Goal: Task Accomplishment & Management: Manage account settings

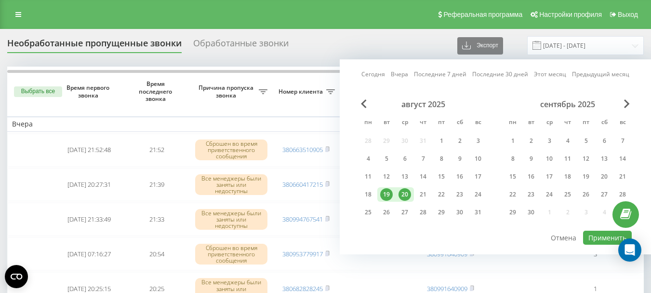
click at [403, 195] on div "20" at bounding box center [405, 194] width 13 height 13
click at [420, 194] on div "21" at bounding box center [423, 194] width 13 height 13
click at [594, 239] on button "Применить" at bounding box center [607, 237] width 49 height 14
type input "[DATE] - [DATE]"
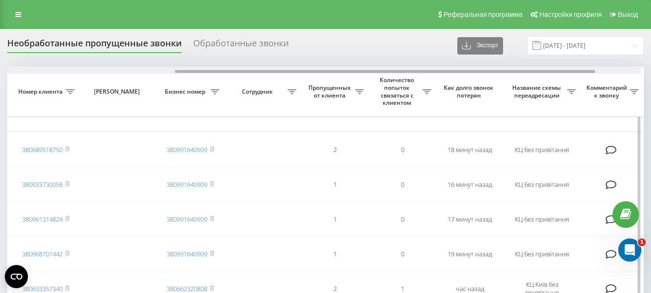
scroll to position [0, 276]
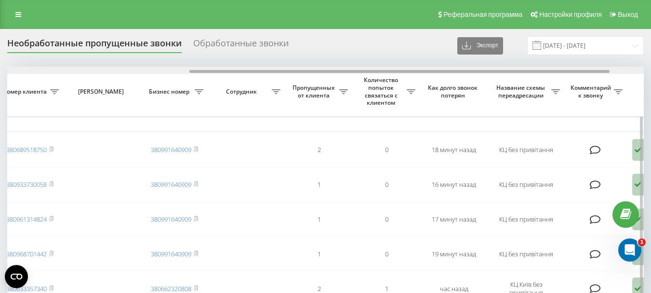
drag, startPoint x: 300, startPoint y: 70, endPoint x: 482, endPoint y: 73, distance: 182.7
click at [482, 73] on div at bounding box center [399, 71] width 420 height 3
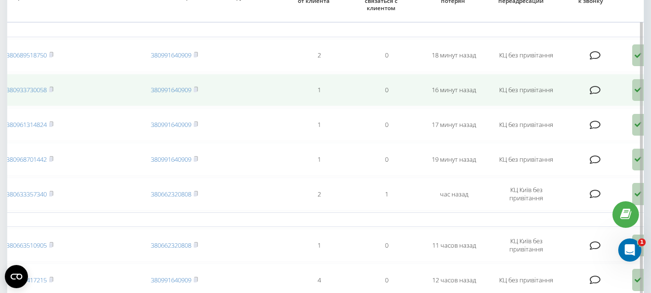
scroll to position [0, 0]
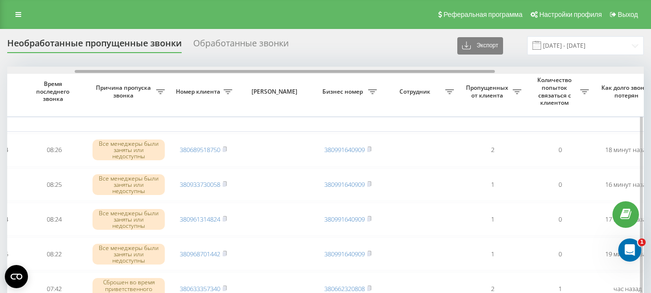
drag, startPoint x: 283, startPoint y: 70, endPoint x: 165, endPoint y: 91, distance: 119.9
click at [166, 73] on div at bounding box center [285, 71] width 420 height 3
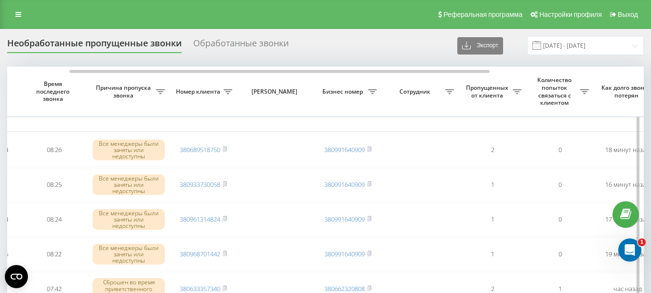
scroll to position [0, 99]
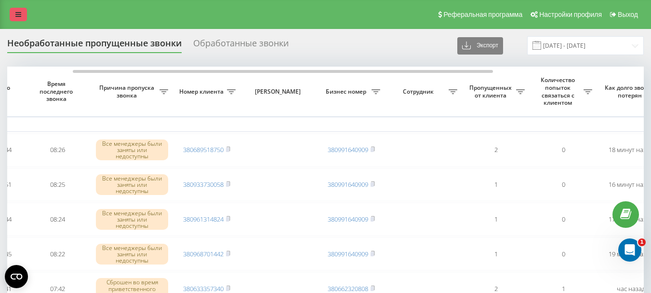
click at [15, 13] on icon at bounding box center [18, 14] width 6 height 7
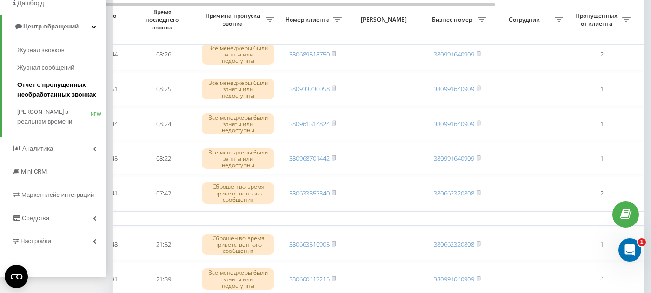
scroll to position [96, 0]
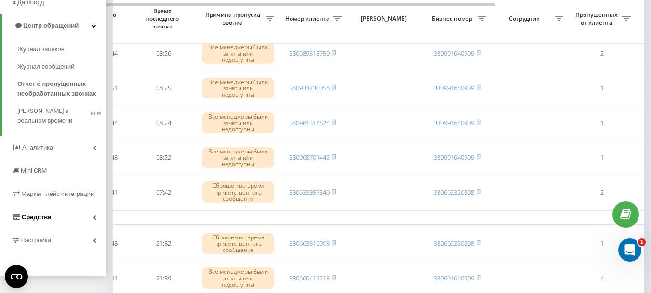
click at [31, 216] on span "Средства" at bounding box center [36, 216] width 29 height 7
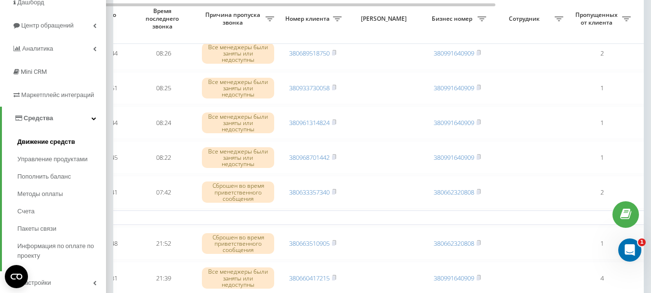
click at [50, 145] on span "Движение средств" at bounding box center [46, 142] width 58 height 10
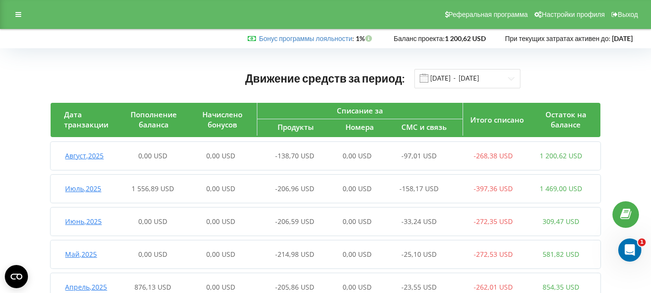
click at [78, 157] on span "Август , 2025" at bounding box center [84, 155] width 39 height 9
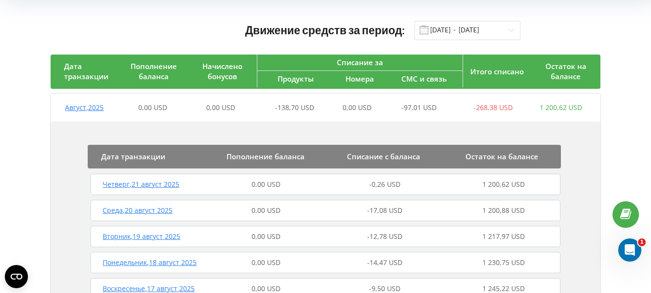
scroll to position [96, 0]
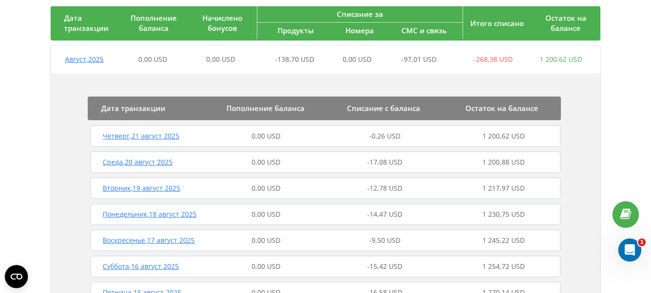
click at [116, 134] on span "Четверг , 21 август 2025" at bounding box center [141, 135] width 77 height 9
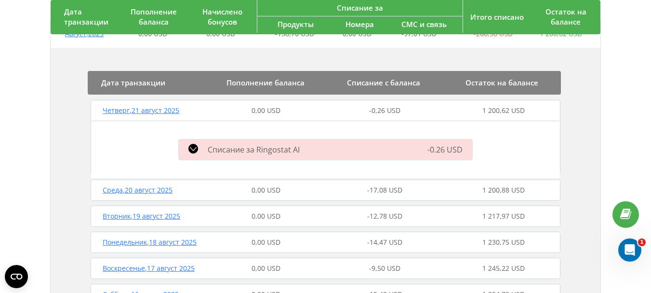
scroll to position [145, 0]
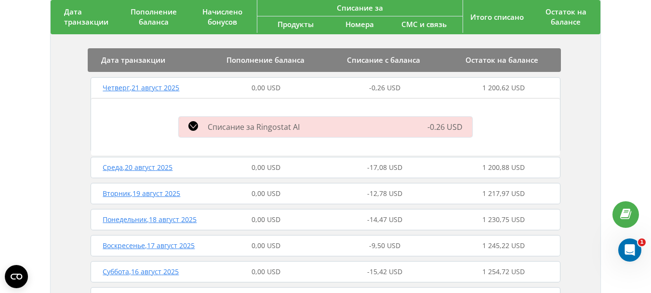
click at [129, 169] on span "Среда , 20 август 2025" at bounding box center [138, 166] width 70 height 9
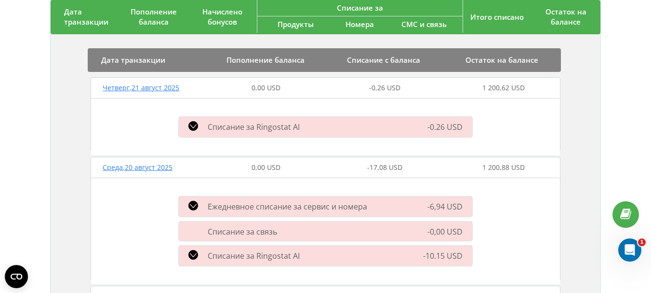
click at [129, 169] on span "Среда , 20 август 2025" at bounding box center [138, 166] width 70 height 9
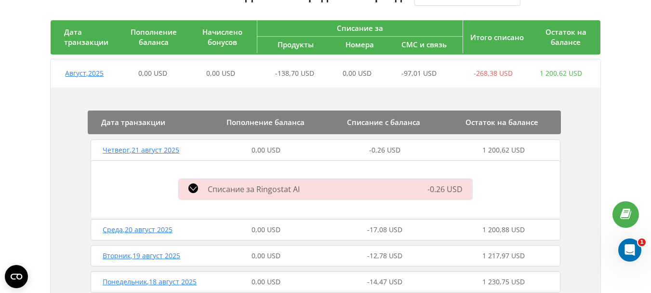
scroll to position [0, 0]
